Goal: Register for event/course

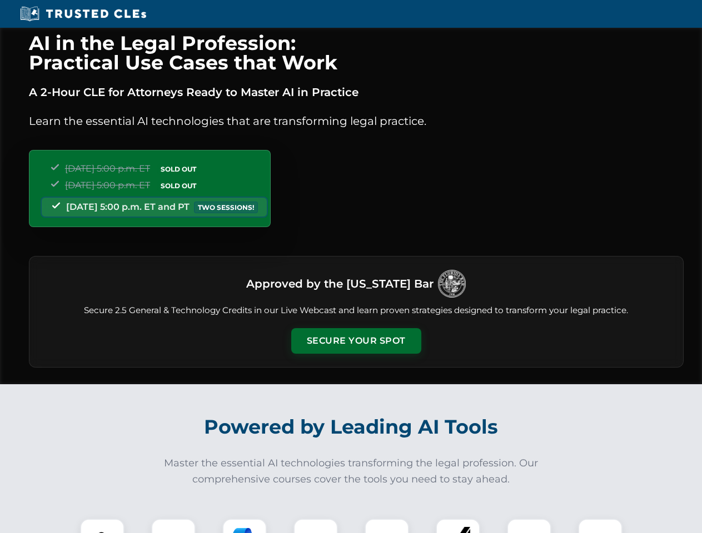
click at [356, 341] on button "Secure Your Spot" at bounding box center [356, 341] width 130 height 26
click at [102, 526] on img at bounding box center [102, 541] width 32 height 32
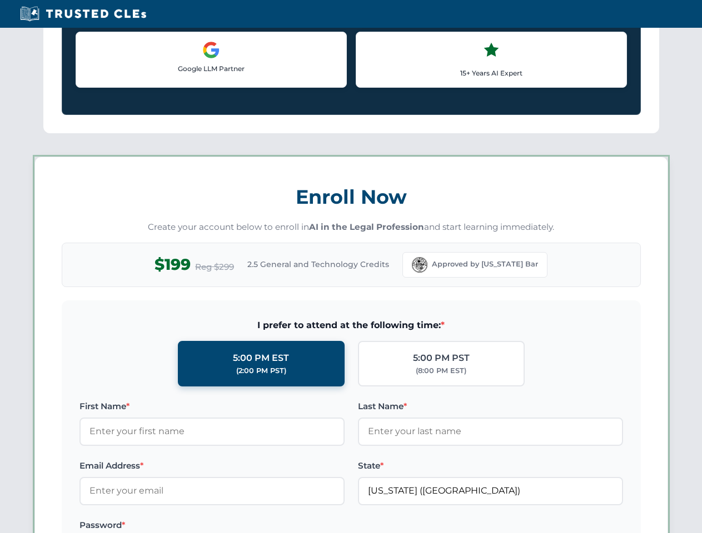
click at [244, 526] on label "Password *" at bounding box center [211, 525] width 265 height 13
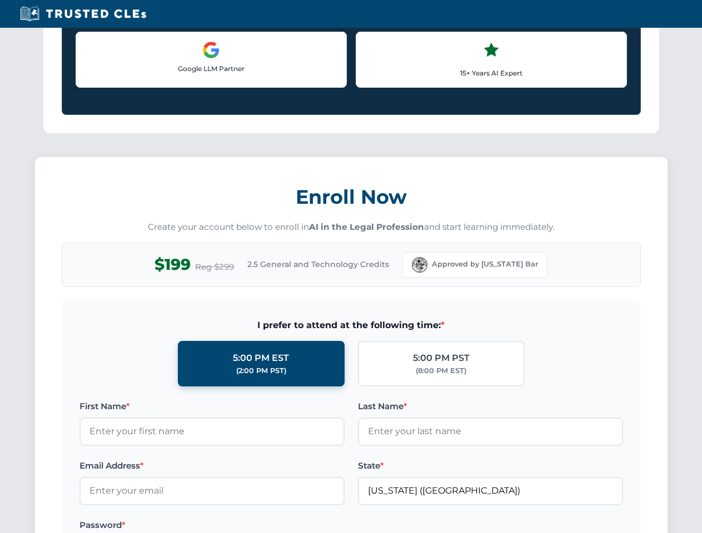
scroll to position [1091, 0]
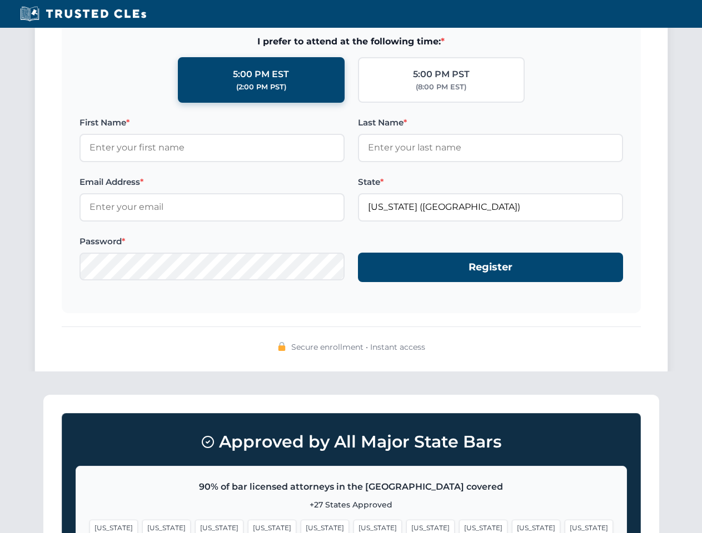
click at [512, 526] on span "[US_STATE]" at bounding box center [536, 528] width 48 height 16
